Goal: Task Accomplishment & Management: Manage account settings

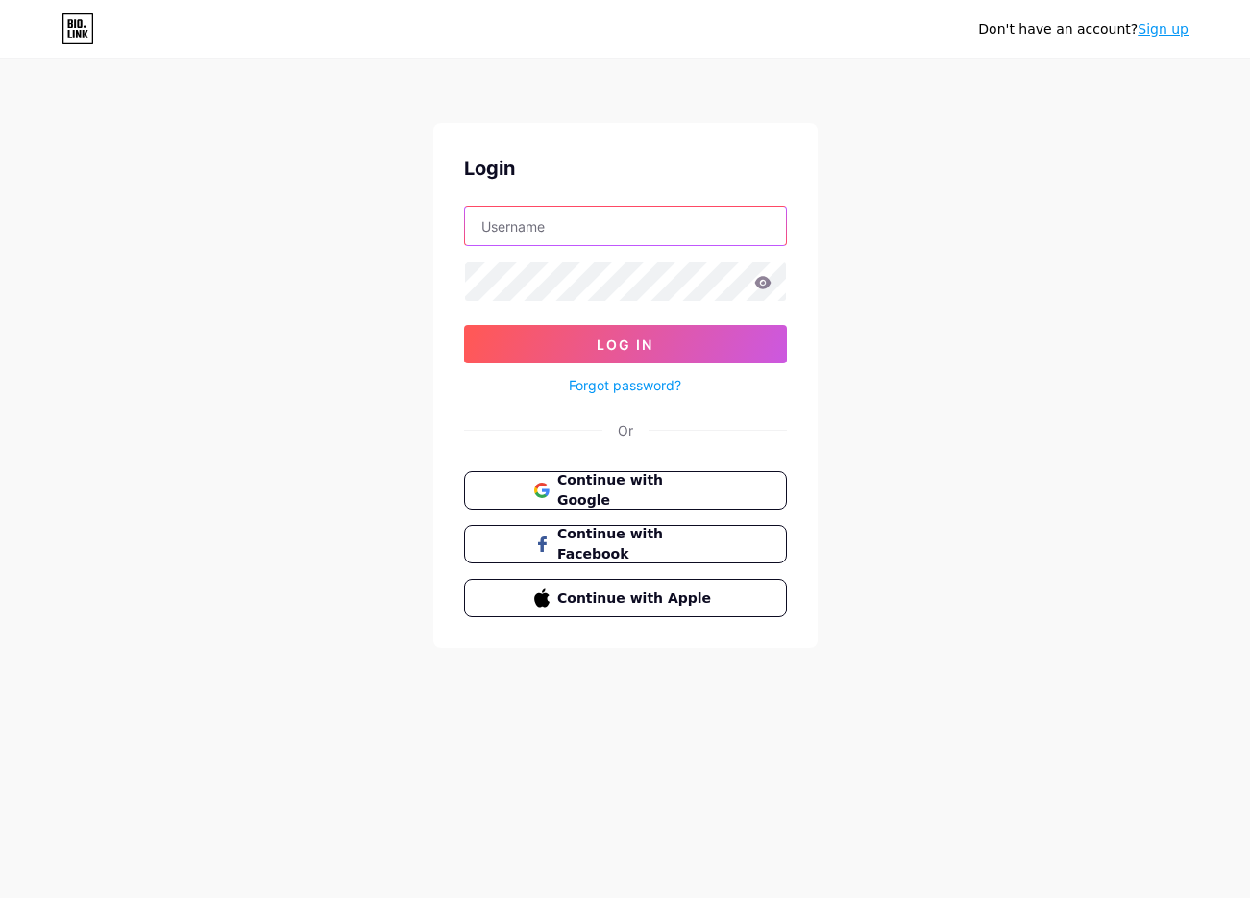
type input "[EMAIL_ADDRESS][DOMAIN_NAME]"
click at [704, 226] on input "[EMAIL_ADDRESS][DOMAIN_NAME]" at bounding box center [625, 226] width 321 height 38
click at [606, 233] on input "[EMAIL_ADDRESS][DOMAIN_NAME]" at bounding box center [625, 226] width 321 height 38
click at [632, 388] on link "Forgot password?" at bounding box center [625, 385] width 112 height 20
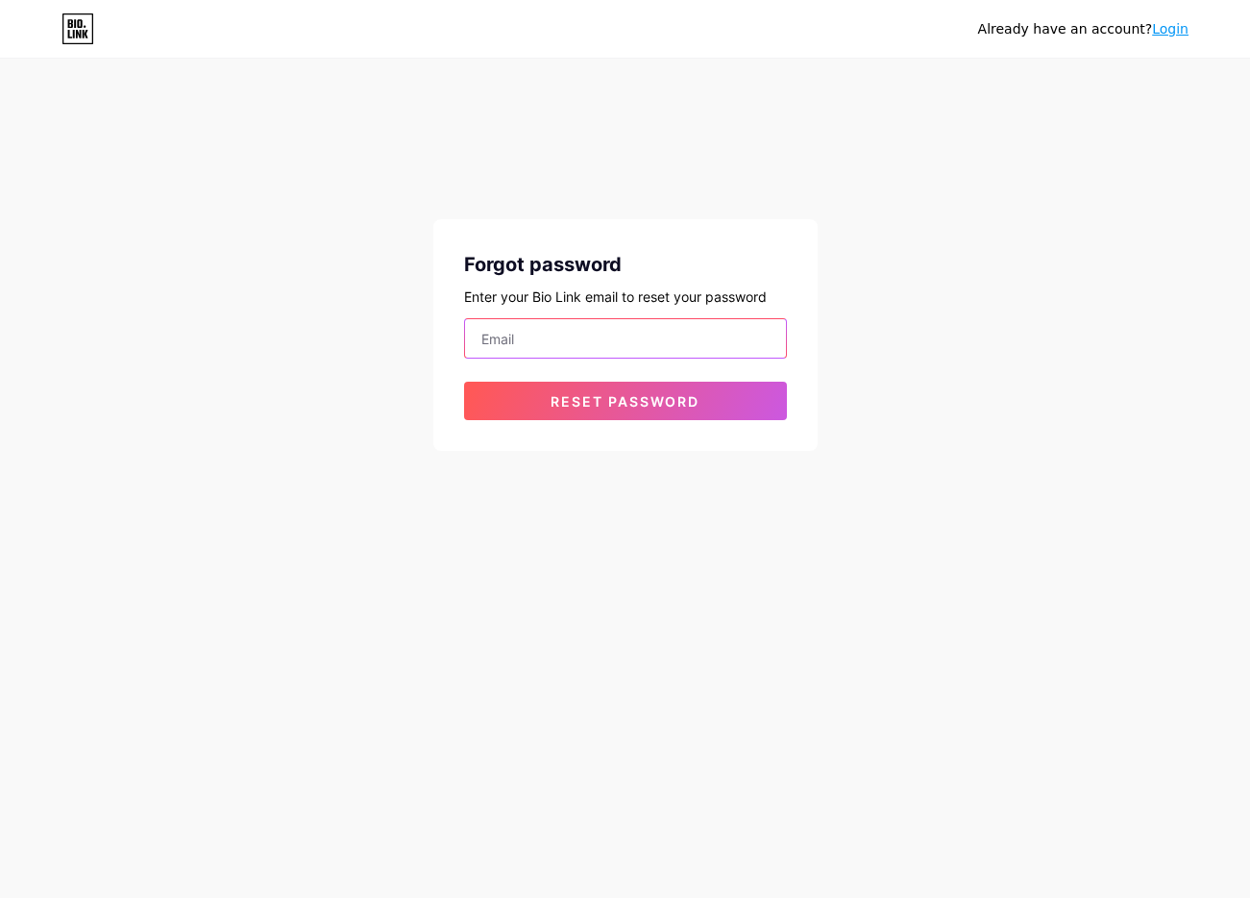
click at [526, 344] on input "email" at bounding box center [625, 338] width 321 height 38
click at [516, 338] on input "email" at bounding box center [625, 338] width 321 height 38
type input "[EMAIL_ADDRESS][DOMAIN_NAME]"
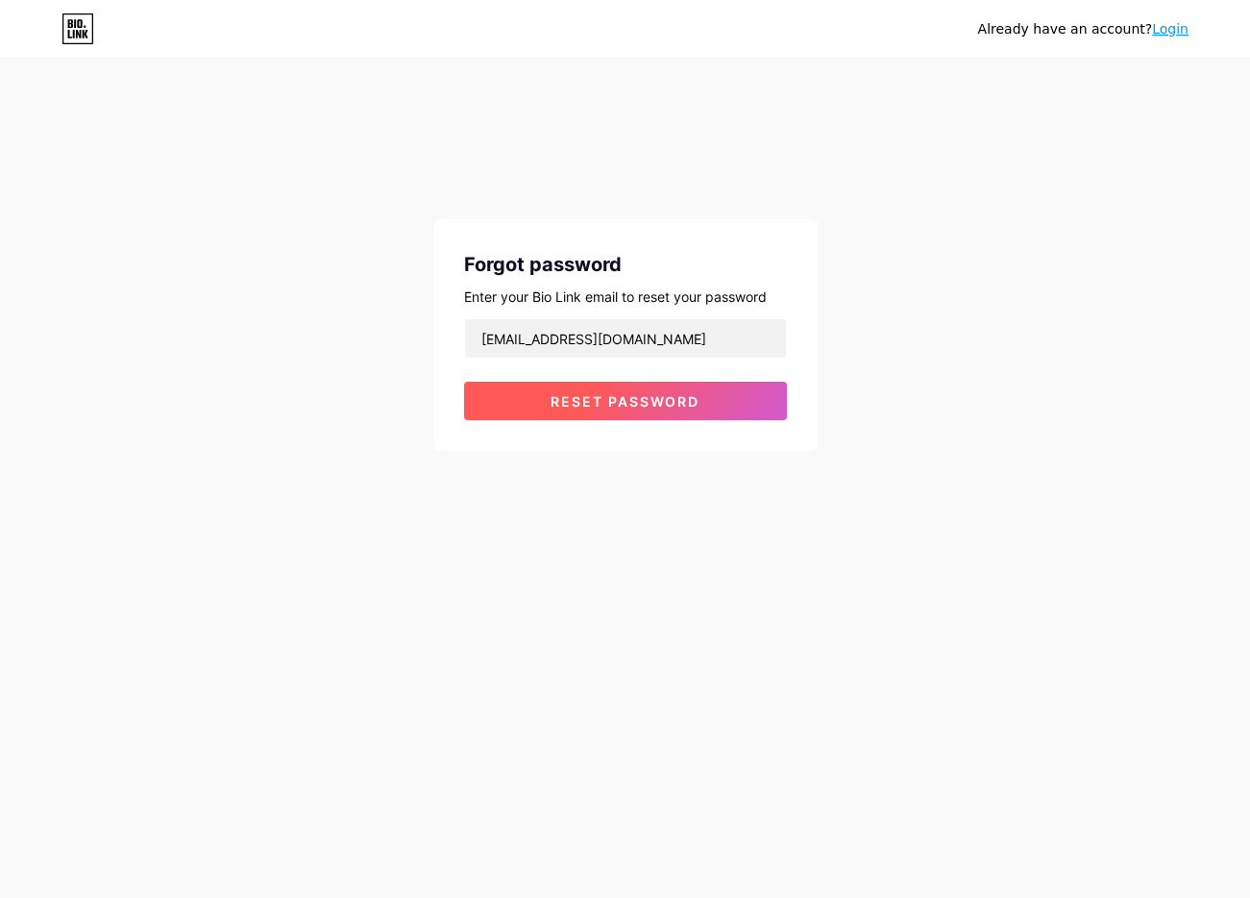
click at [610, 402] on span "Reset password" at bounding box center [625, 401] width 149 height 16
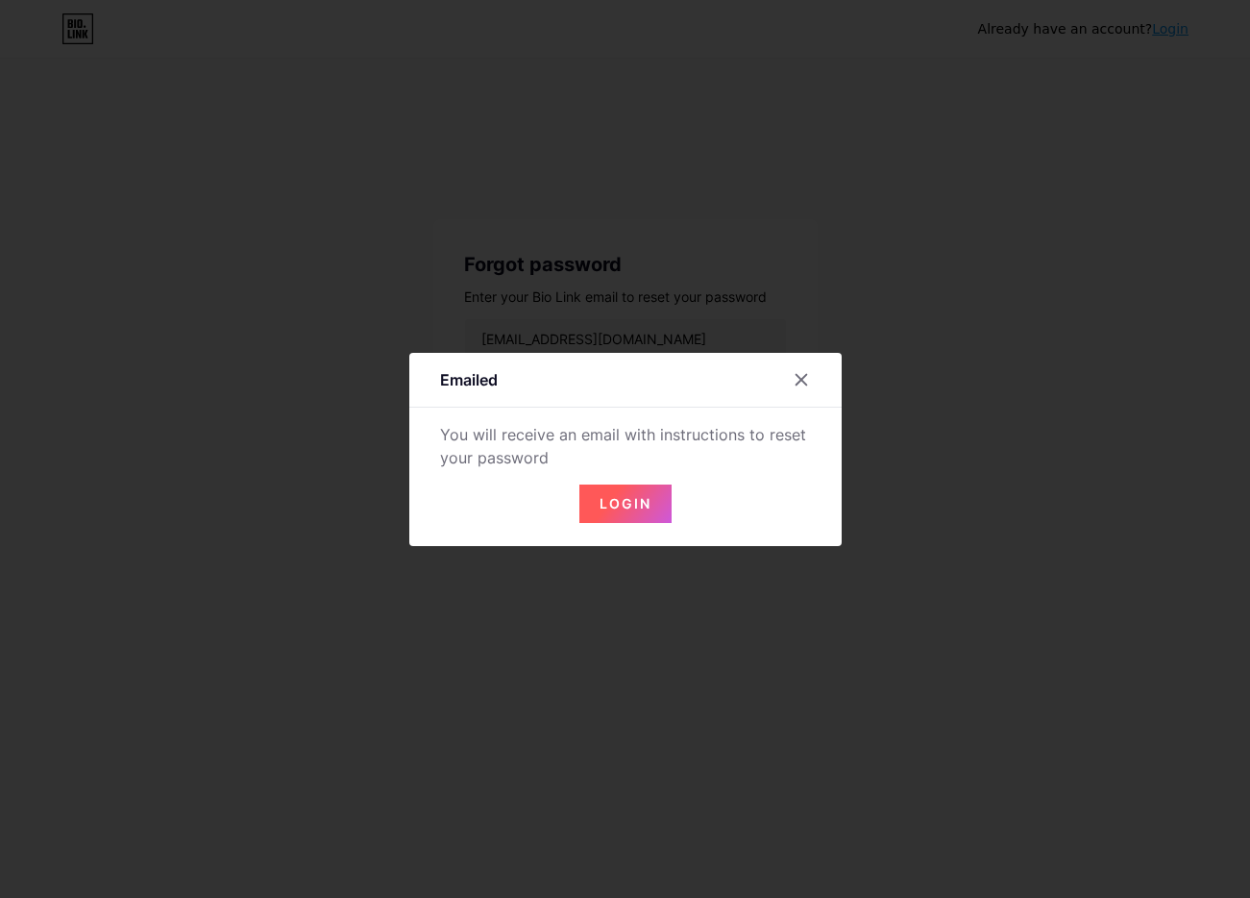
click at [628, 514] on button "Login" at bounding box center [625, 503] width 92 height 38
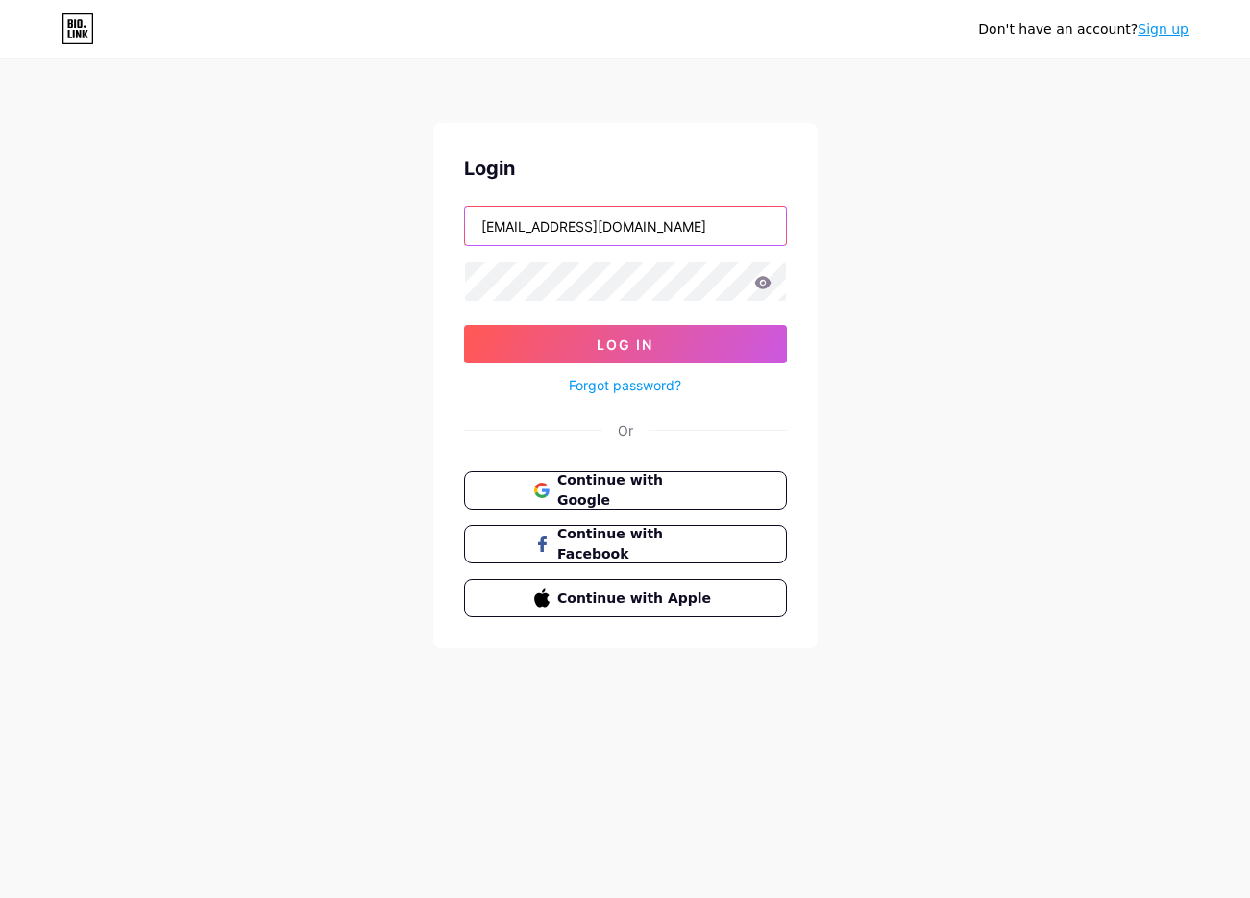
click at [610, 217] on input "[EMAIL_ADDRESS][DOMAIN_NAME]" at bounding box center [625, 226] width 321 height 38
click at [610, 216] on input "[EMAIL_ADDRESS][DOMAIN_NAME]" at bounding box center [625, 226] width 321 height 38
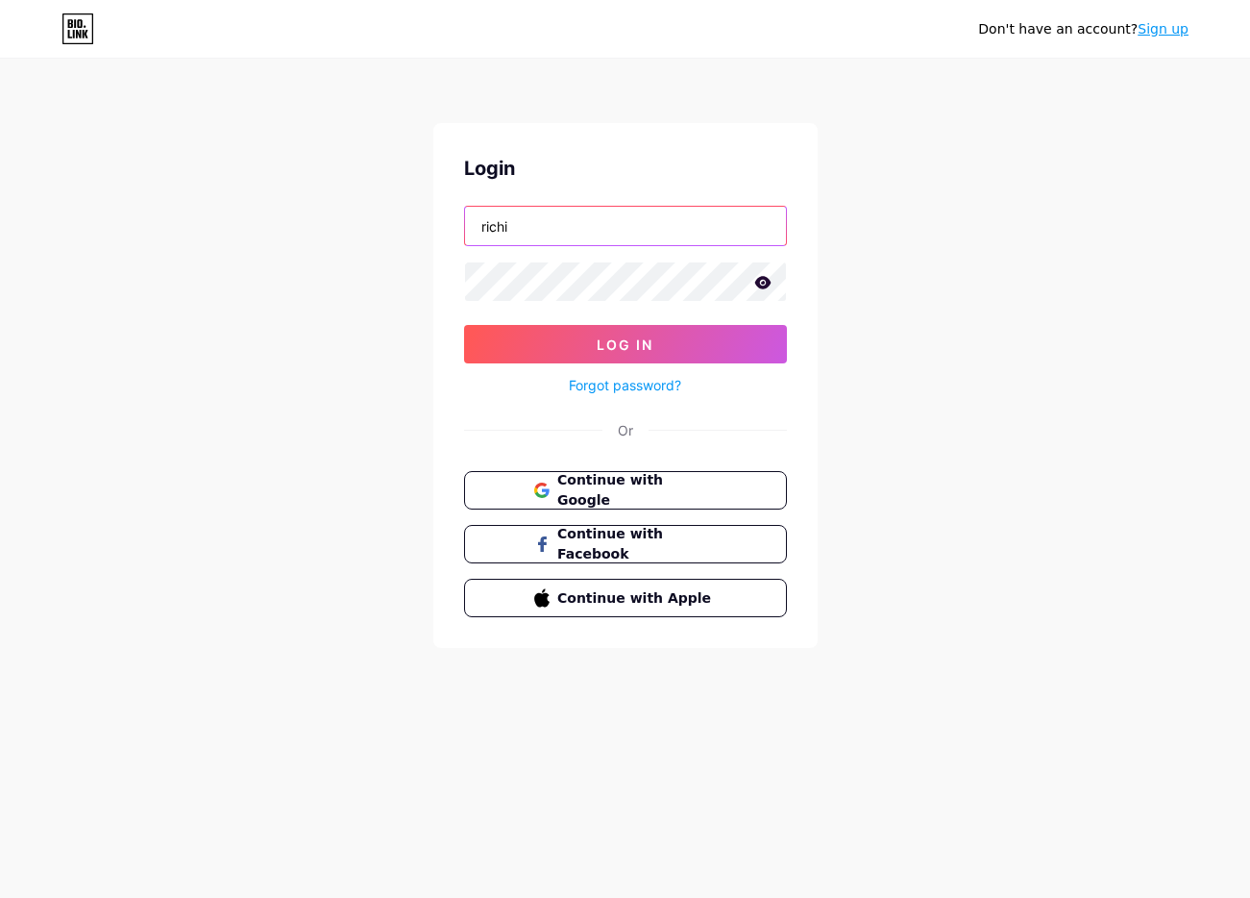
type input "[EMAIL_ADDRESS][DOMAIN_NAME]"
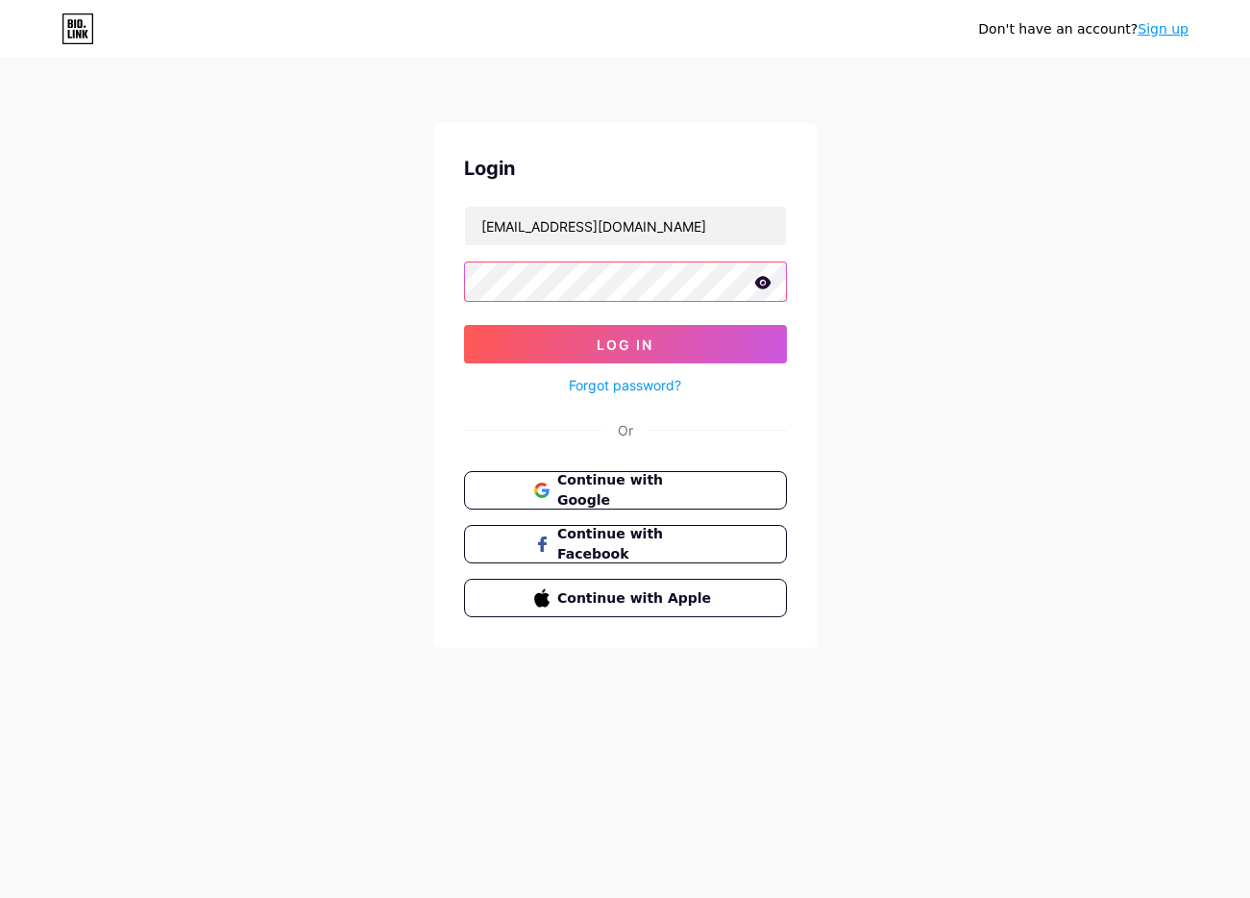
click at [464, 325] on button "Log In" at bounding box center [625, 344] width 323 height 38
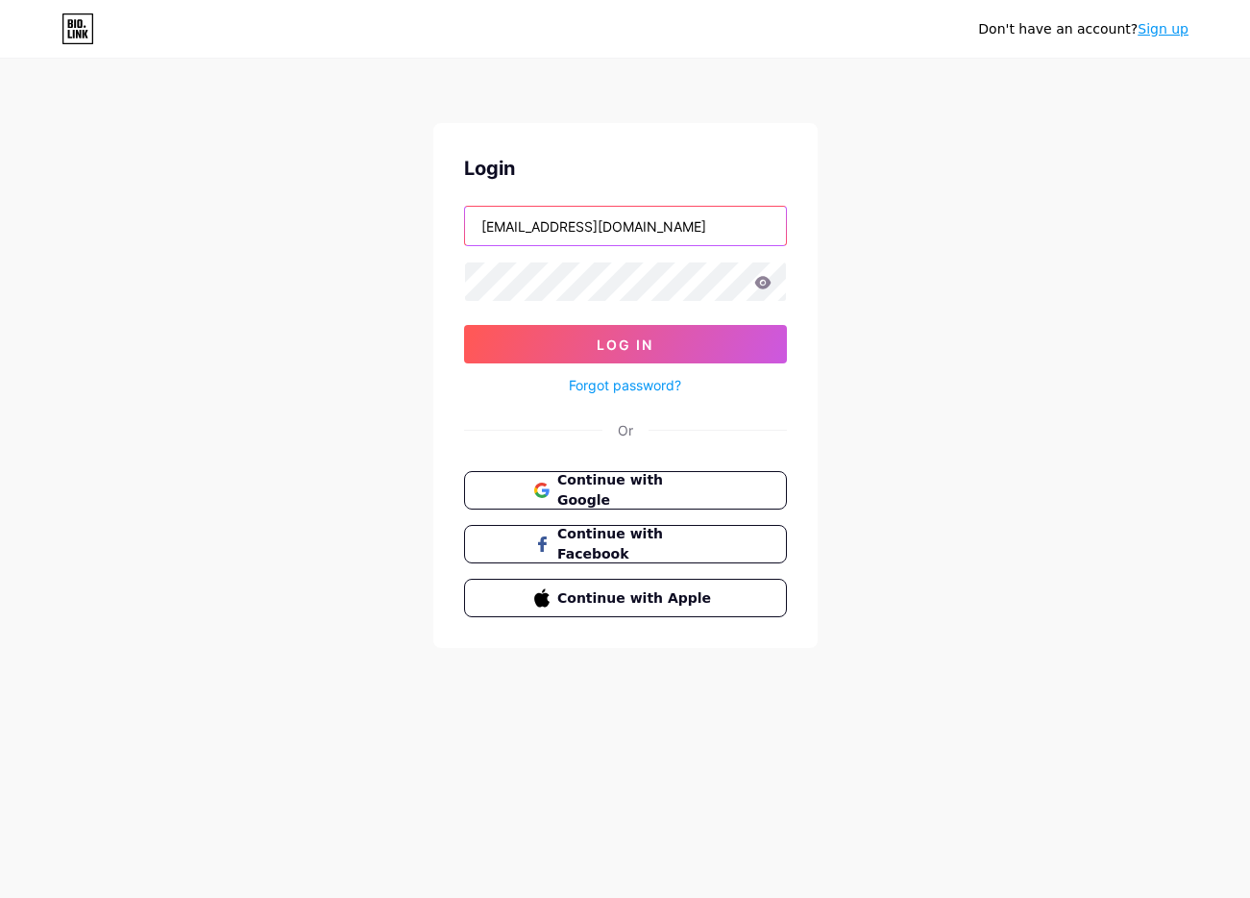
click at [518, 219] on input "[EMAIL_ADDRESS][DOMAIN_NAME]" at bounding box center [625, 226] width 321 height 38
click at [519, 219] on input "[EMAIL_ADDRESS][DOMAIN_NAME]" at bounding box center [625, 226] width 321 height 38
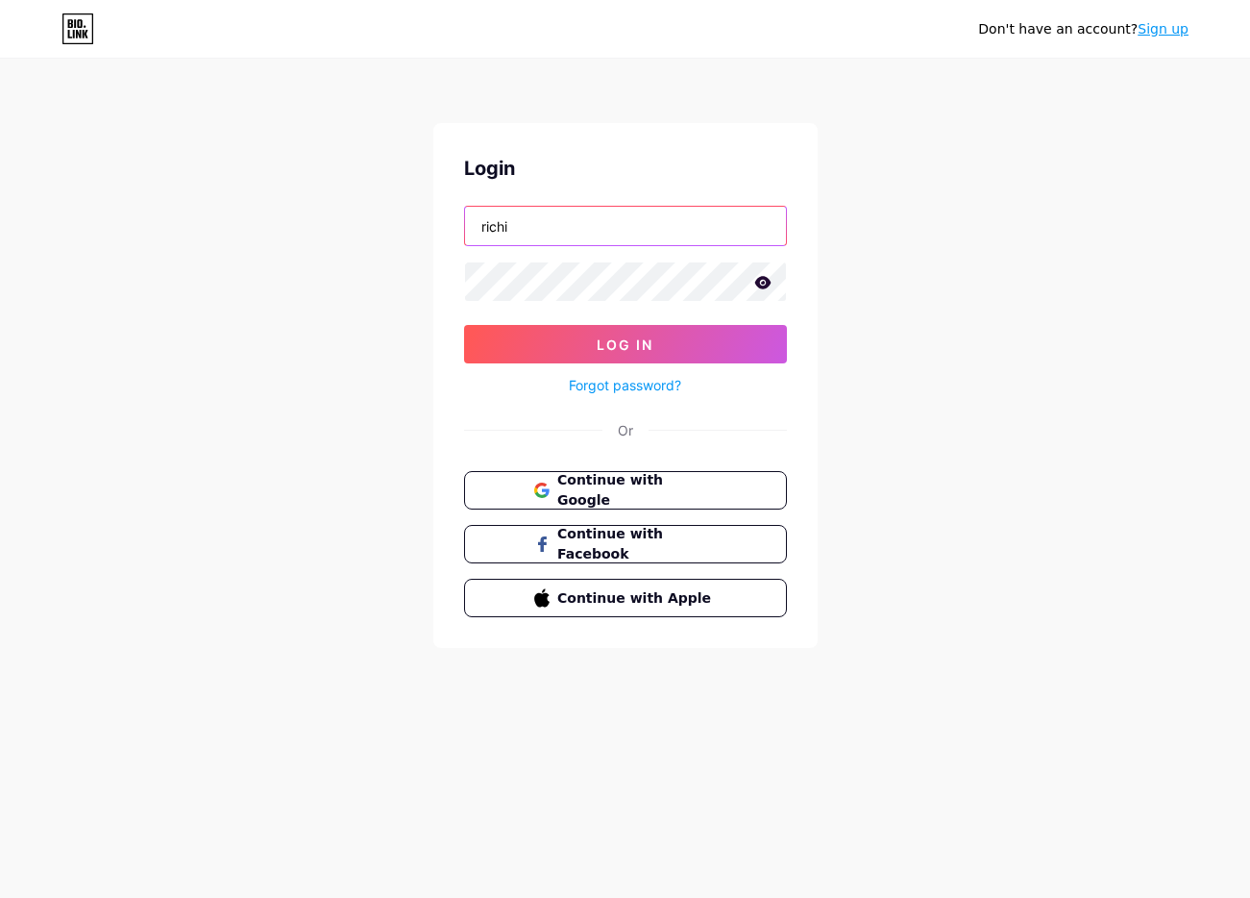
type input "[EMAIL_ADDRESS][DOMAIN_NAME]"
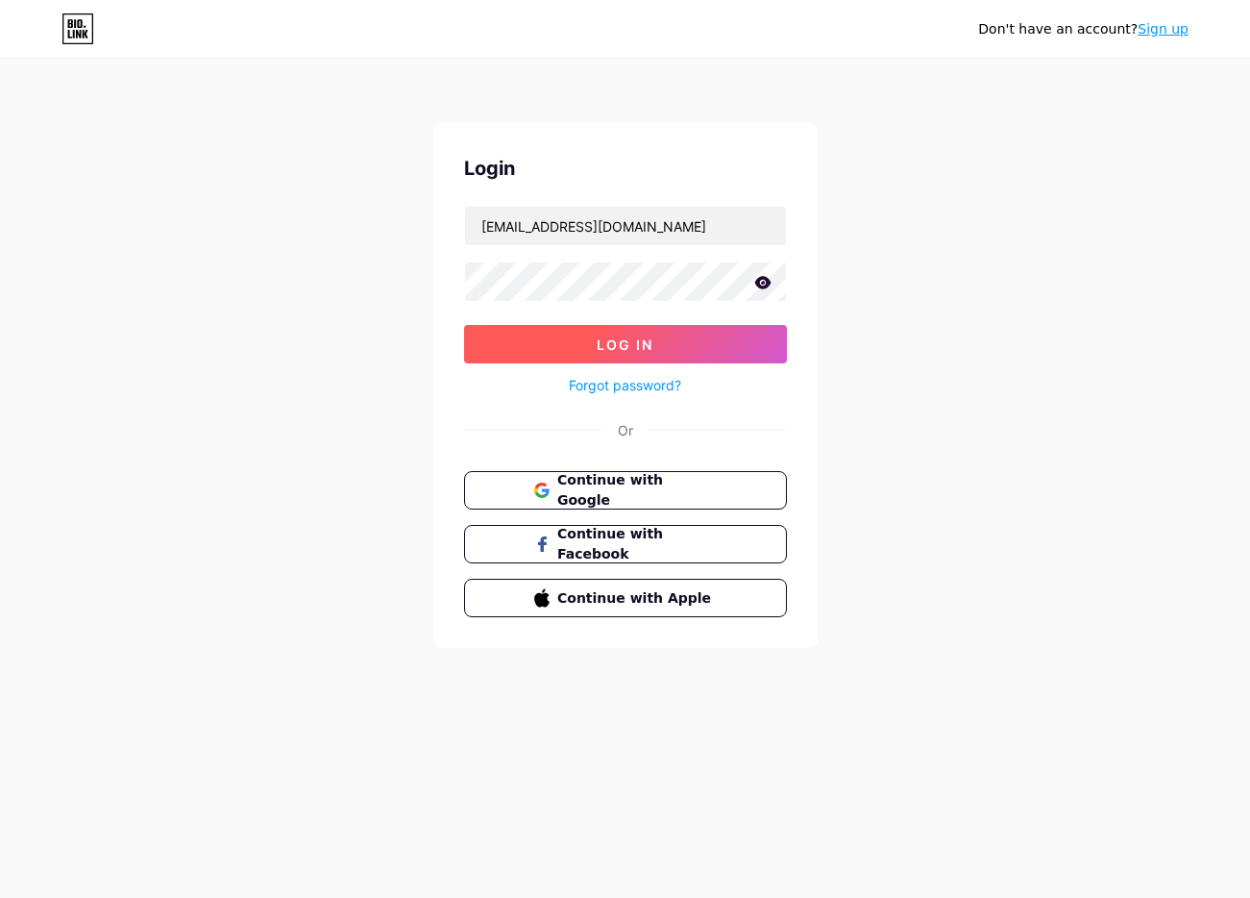
click at [591, 333] on button "Log In" at bounding box center [625, 344] width 323 height 38
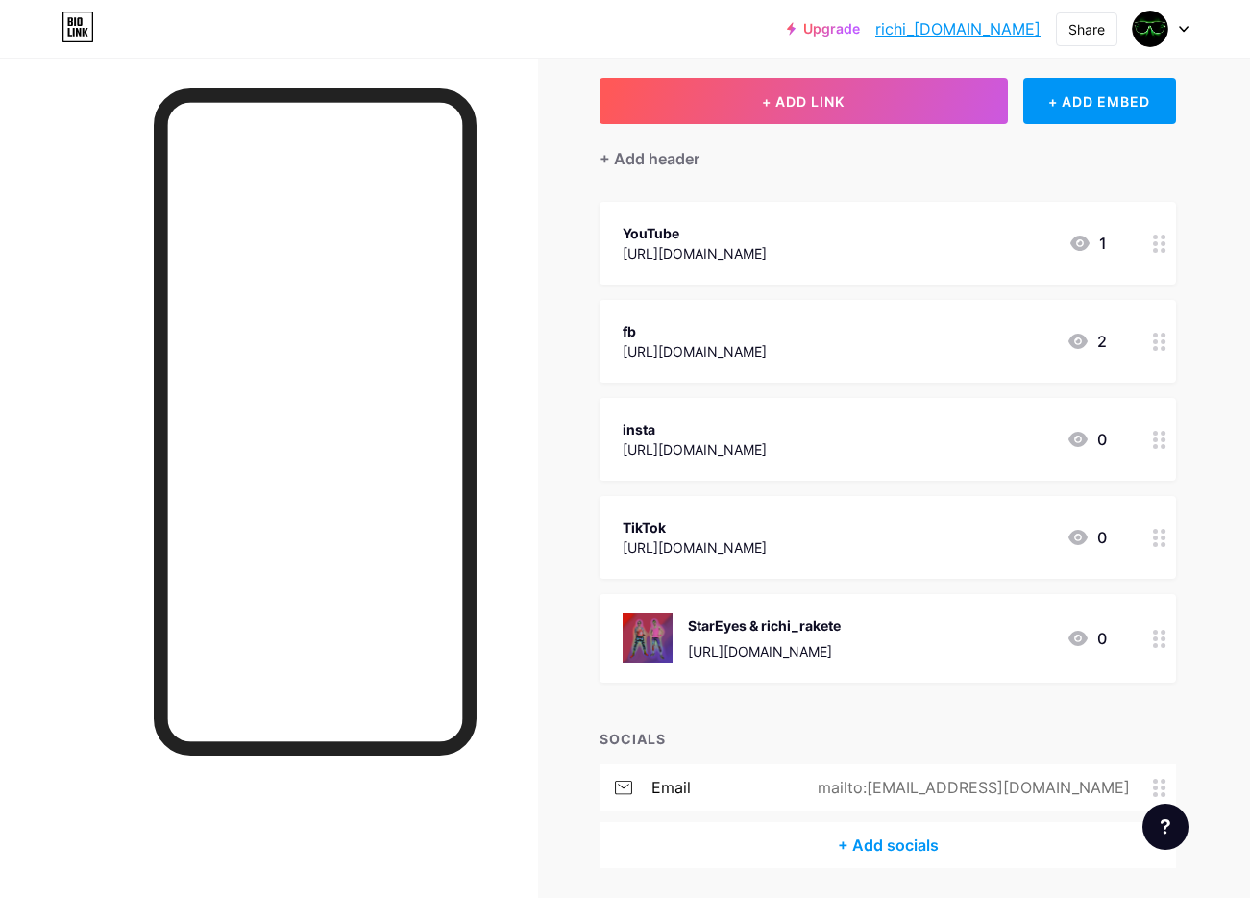
scroll to position [166, 0]
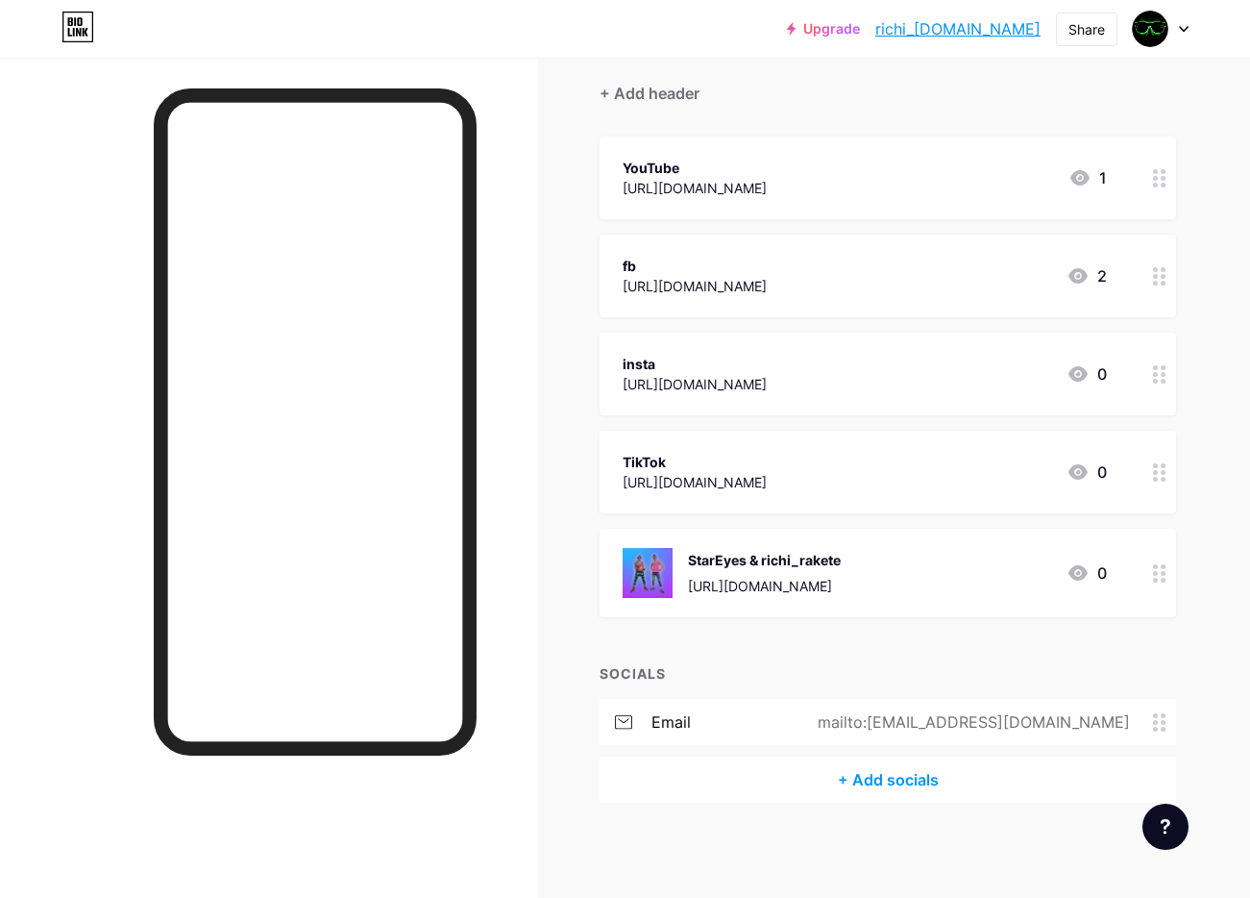
click at [1079, 573] on icon at bounding box center [1078, 572] width 23 height 23
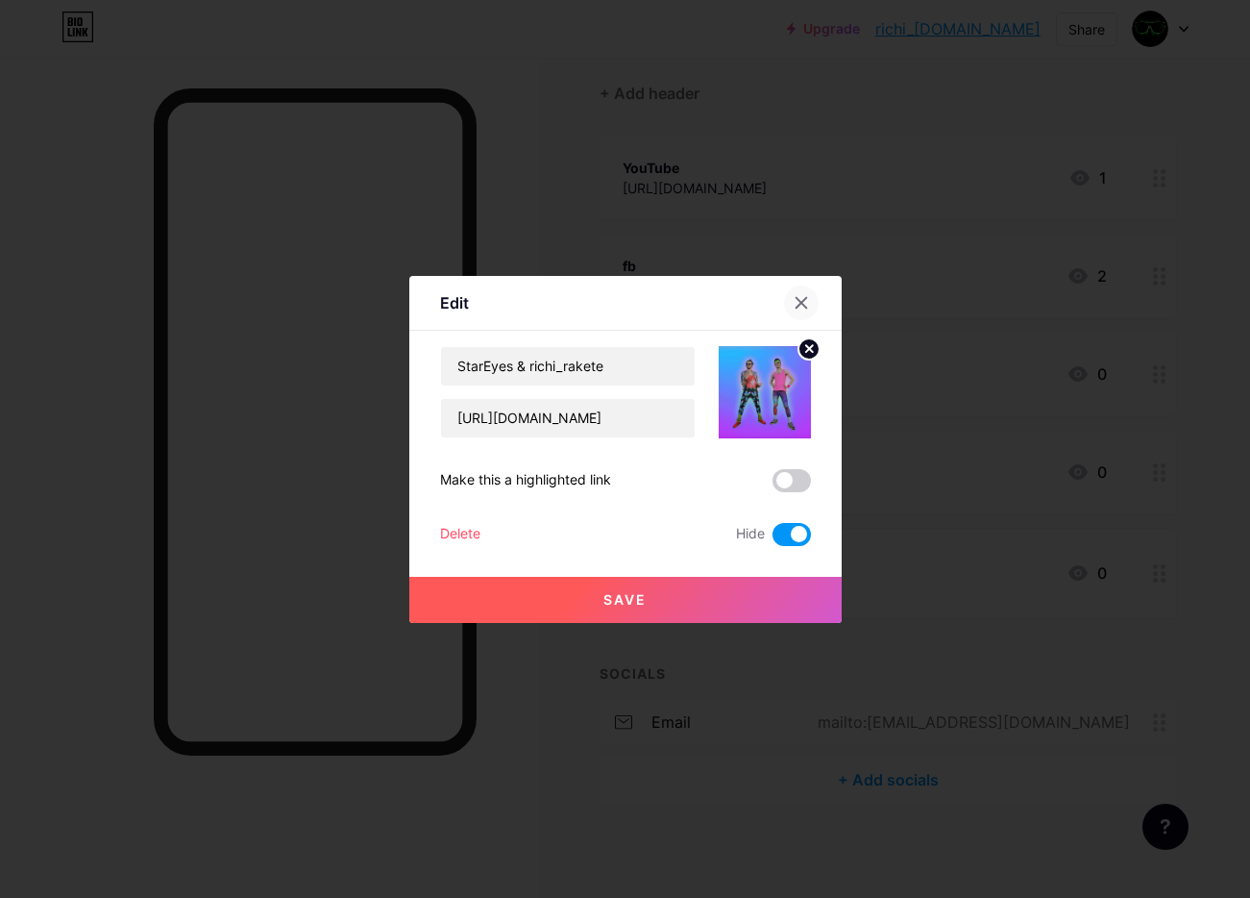
click at [799, 307] on icon at bounding box center [801, 302] width 15 height 15
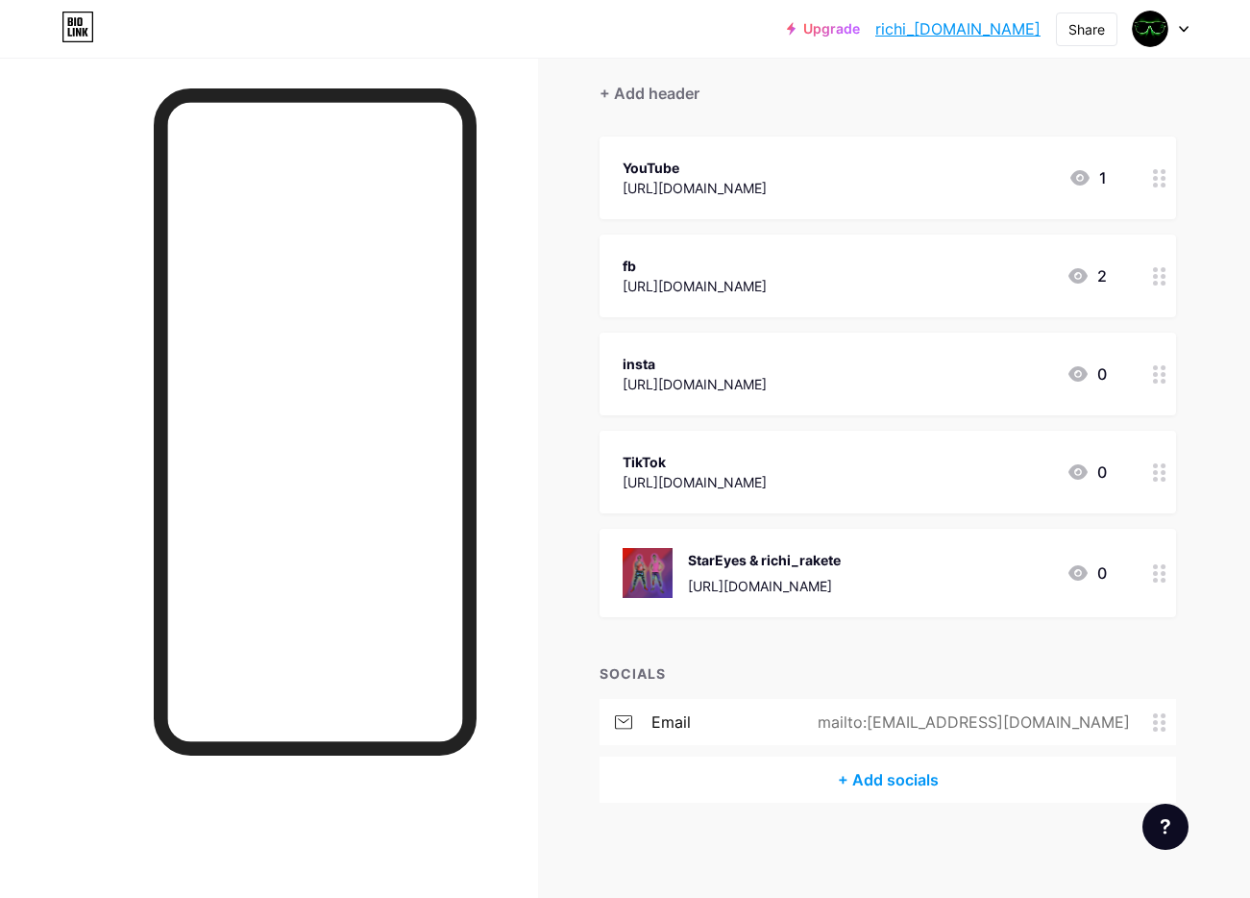
click at [1005, 474] on div "TikTok [URL][DOMAIN_NAME] 0" at bounding box center [865, 472] width 484 height 44
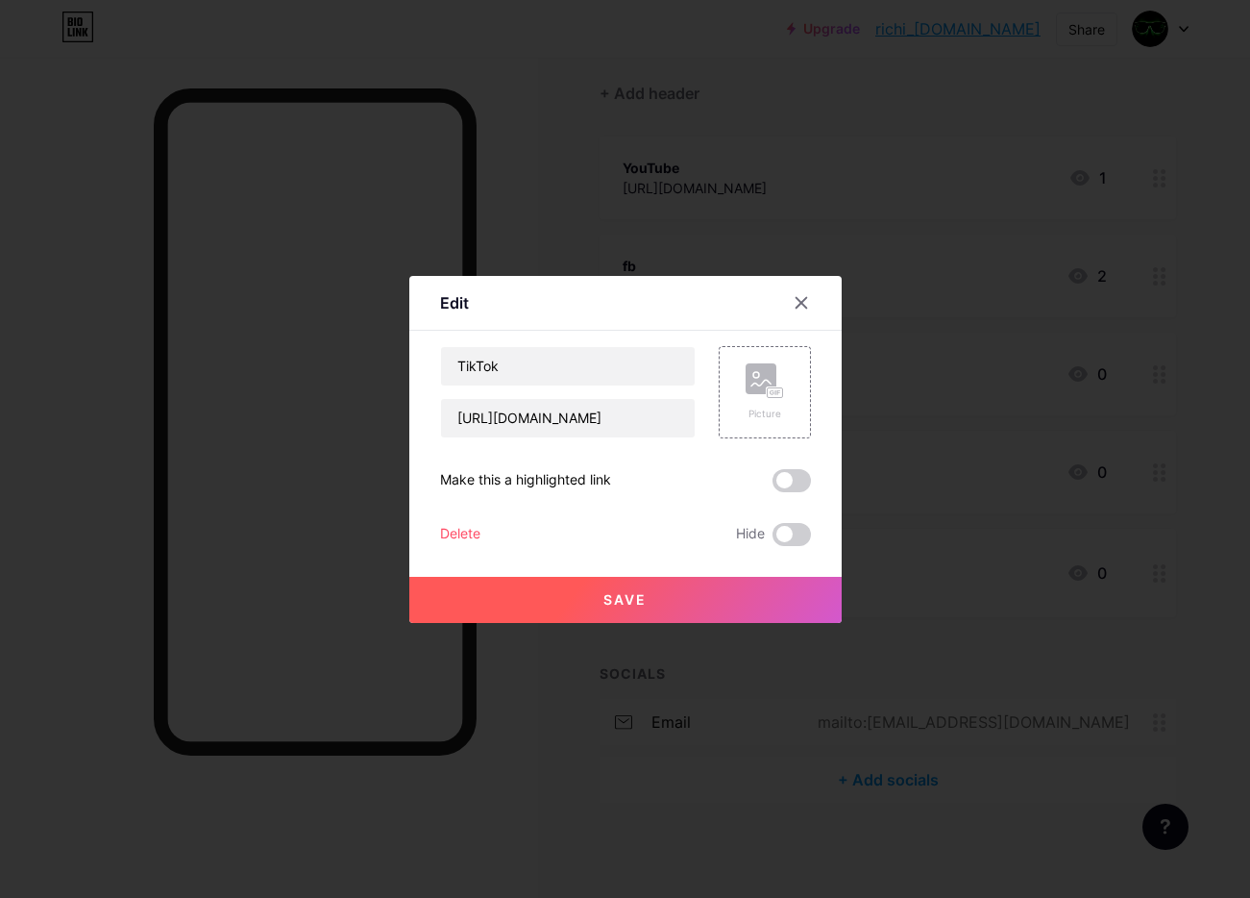
click at [797, 298] on icon at bounding box center [801, 302] width 11 height 11
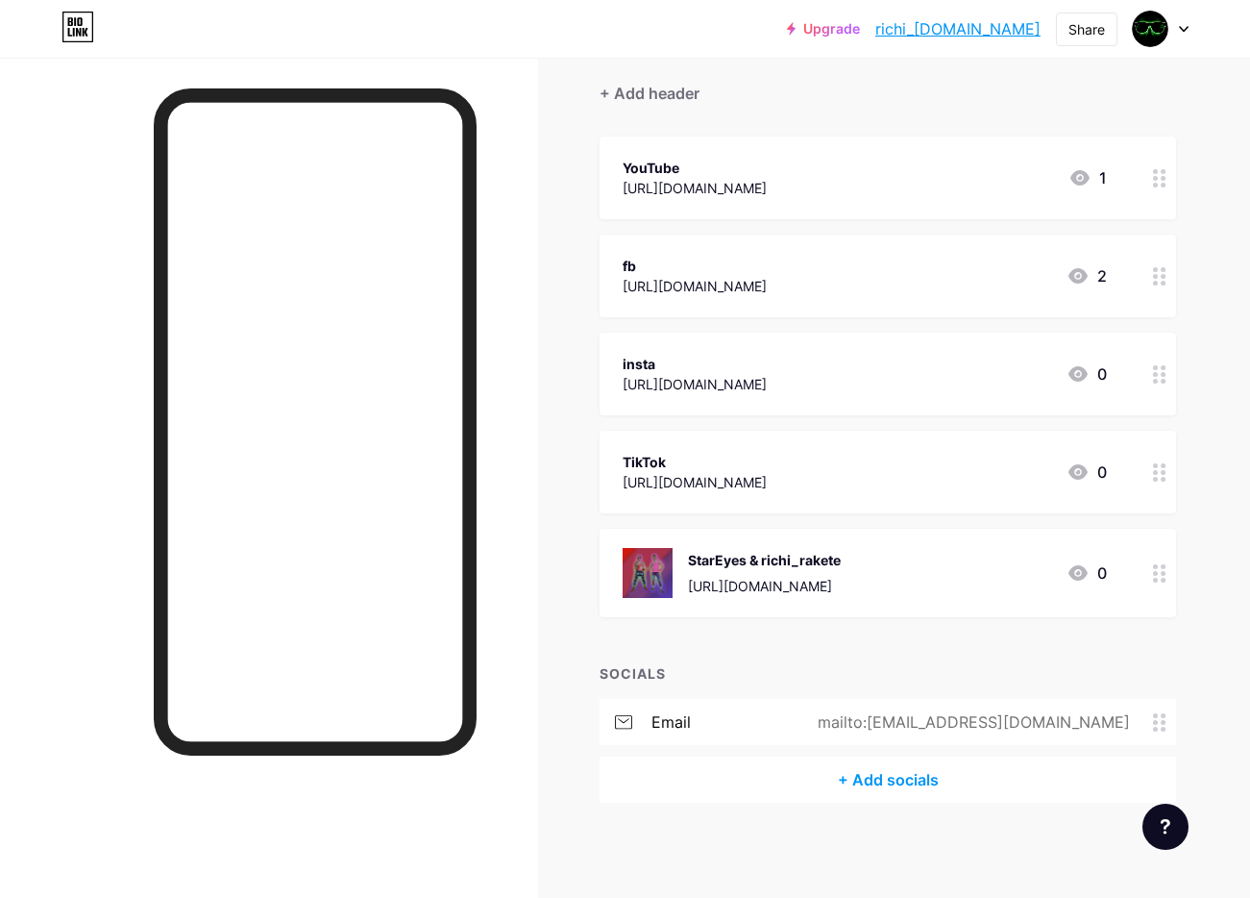
click at [1025, 573] on div "StarEyes & richi_rakete [URL][DOMAIN_NAME] 0" at bounding box center [865, 573] width 484 height 50
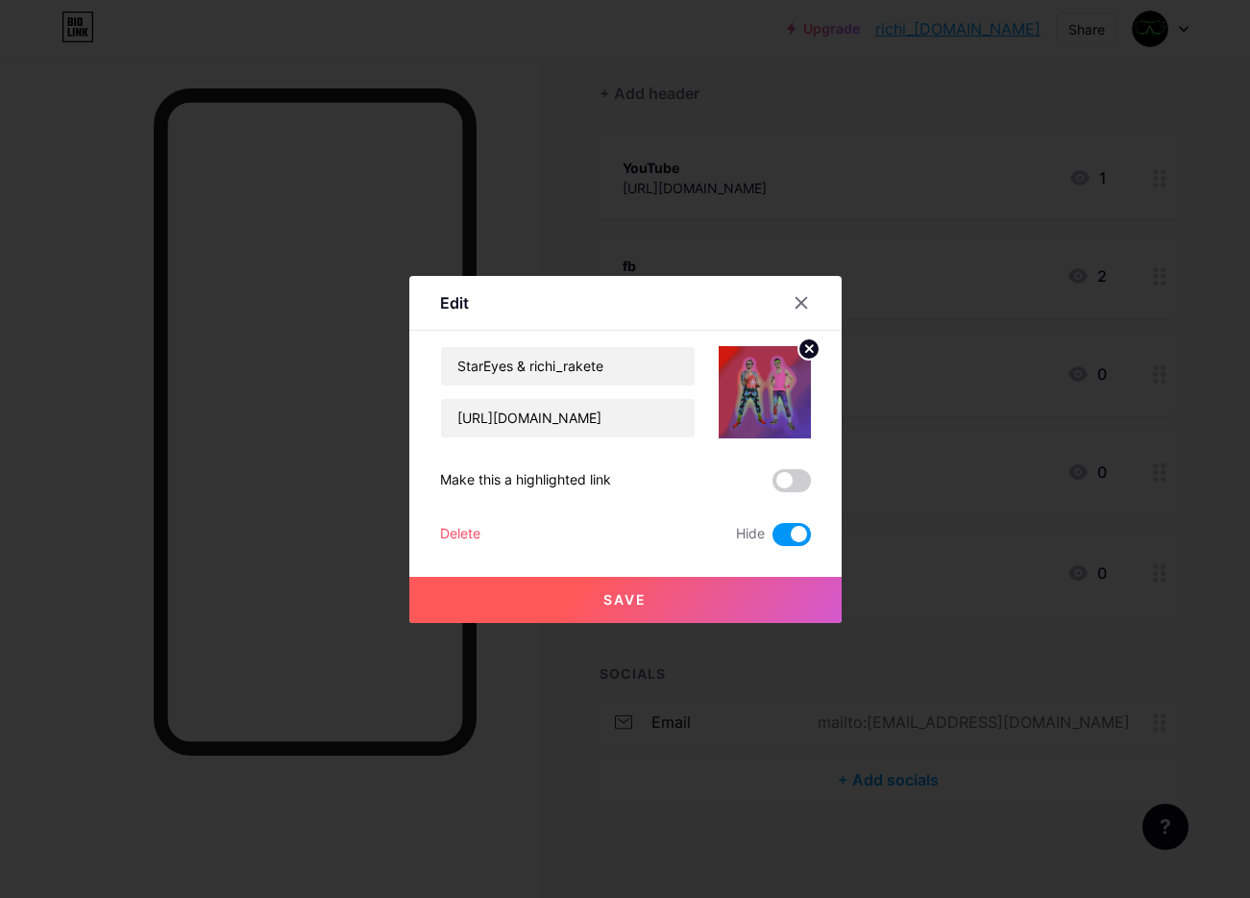
click at [800, 297] on icon at bounding box center [801, 302] width 15 height 15
